Goal: Task Accomplishment & Management: Manage account settings

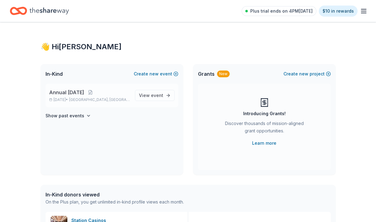
click at [84, 95] on span "Annual [DATE]" at bounding box center [66, 92] width 35 height 7
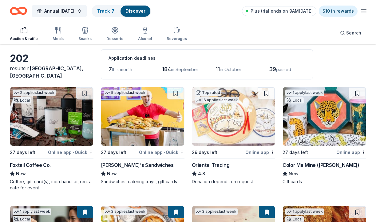
scroll to position [27, 0]
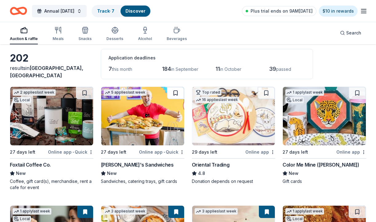
click at [177, 94] on button at bounding box center [175, 93] width 17 height 12
click at [161, 118] on img at bounding box center [142, 116] width 83 height 58
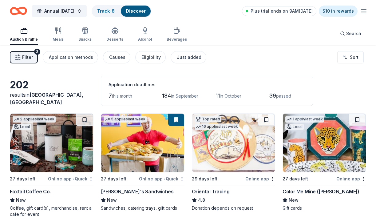
scroll to position [0, 0]
click at [183, 56] on div "Just added" at bounding box center [189, 57] width 25 height 7
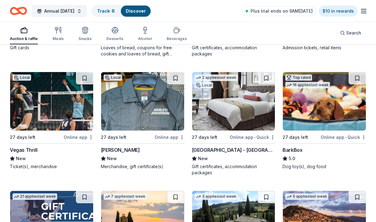
scroll to position [159, 0]
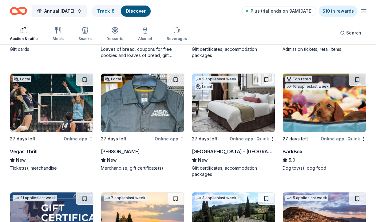
click at [248, 105] on img at bounding box center [233, 103] width 83 height 58
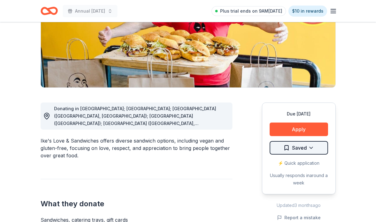
scroll to position [101, 0]
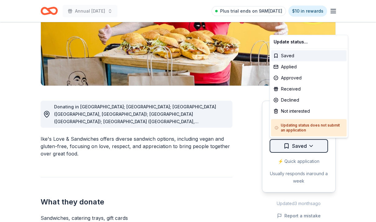
click at [311, 121] on html "Annual Harvest Festival Plus trial ends on 9AM, 8/30 $10 in rewards Due in 27 d…" at bounding box center [188, 10] width 376 height 222
click at [299, 102] on div "Declined" at bounding box center [309, 99] width 76 height 11
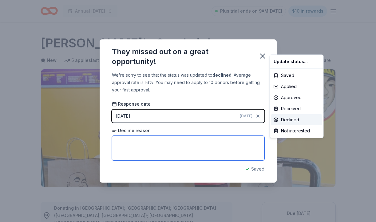
drag, startPoint x: 276, startPoint y: 122, endPoint x: 212, endPoint y: 151, distance: 70.2
click at [212, 151] on html "Annual Harvest Festival Plus trial ends on 9AM, 8/30 $10 in rewards Due in 27 d…" at bounding box center [188, 111] width 376 height 222
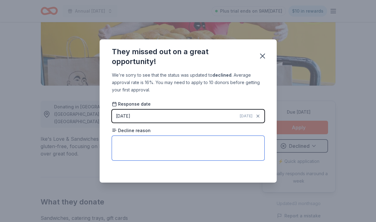
click at [183, 144] on textarea at bounding box center [188, 148] width 153 height 25
type textarea "Does not donate to Las Vegas due to area restaurants not accepting the donation…"
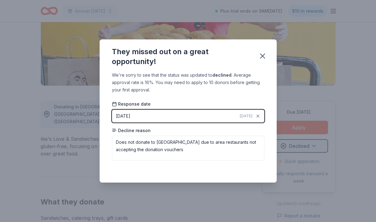
click at [229, 168] on div "Saved" at bounding box center [188, 168] width 153 height 7
click at [263, 56] on icon "button" at bounding box center [262, 56] width 4 height 4
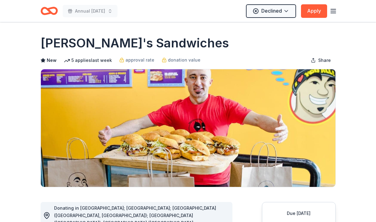
click at [53, 11] on icon "Home" at bounding box center [49, 11] width 17 height 14
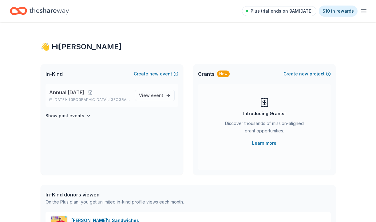
click at [84, 96] on span "Annual [DATE]" at bounding box center [66, 92] width 35 height 7
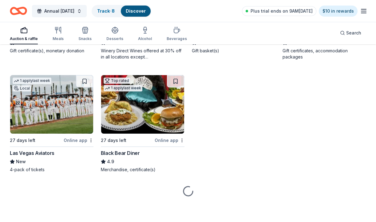
scroll to position [863, 0]
